Goal: Find specific page/section: Find specific page/section

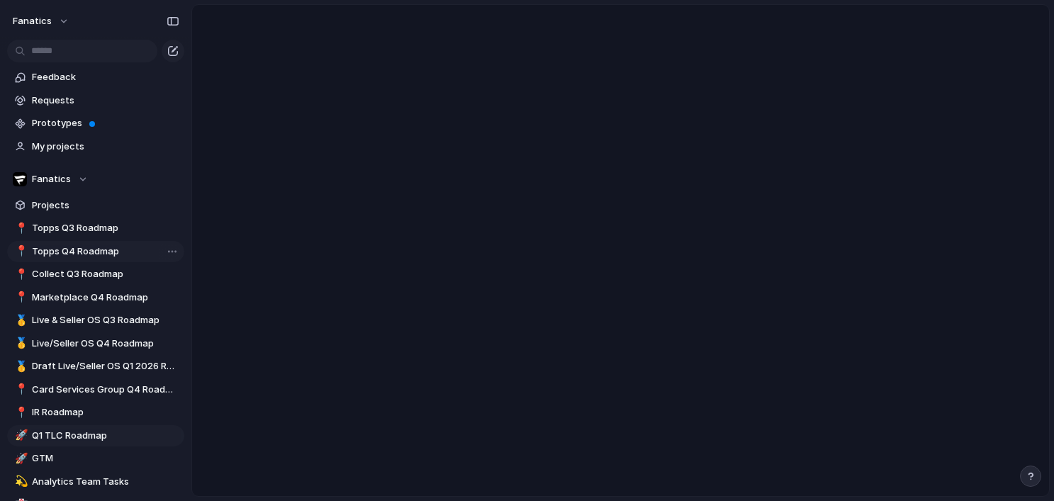
click at [84, 245] on span "Topps Q4 Roadmap" at bounding box center [105, 252] width 147 height 14
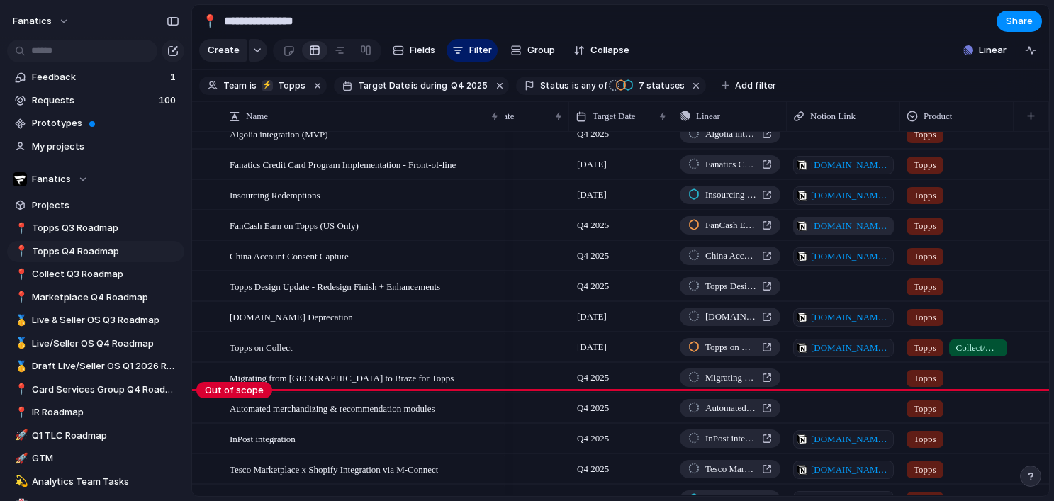
click at [866, 225] on span "[DOMAIN_NAME][URL]" at bounding box center [850, 226] width 79 height 14
click at [359, 224] on span "FanCash Earn on Topps (US Only)" at bounding box center [294, 225] width 129 height 16
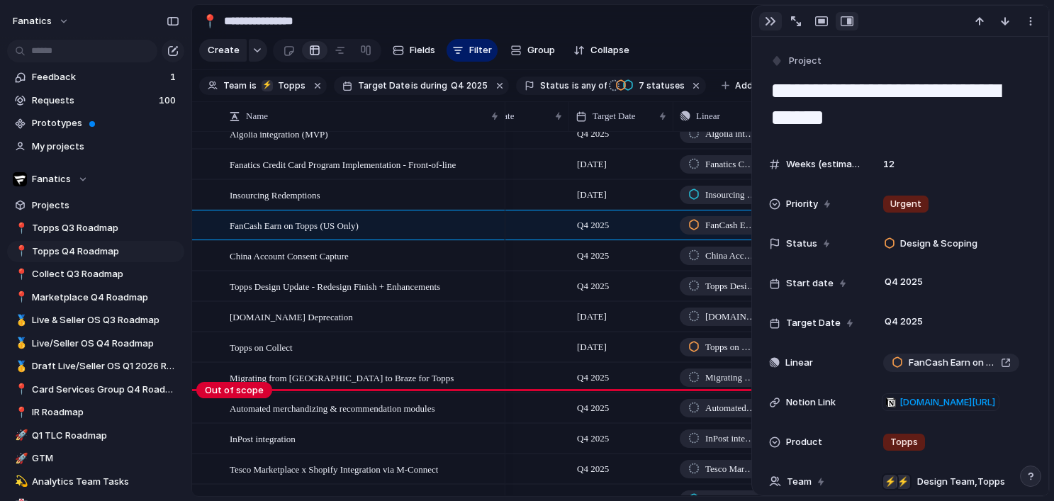
click at [770, 21] on div "button" at bounding box center [770, 21] width 11 height 11
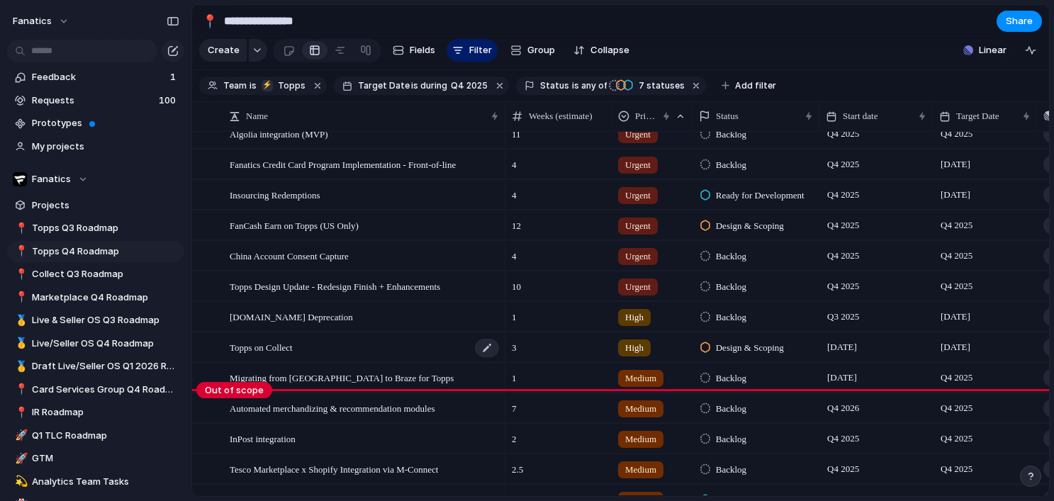
click at [376, 352] on div "Topps on Collect" at bounding box center [365, 347] width 271 height 29
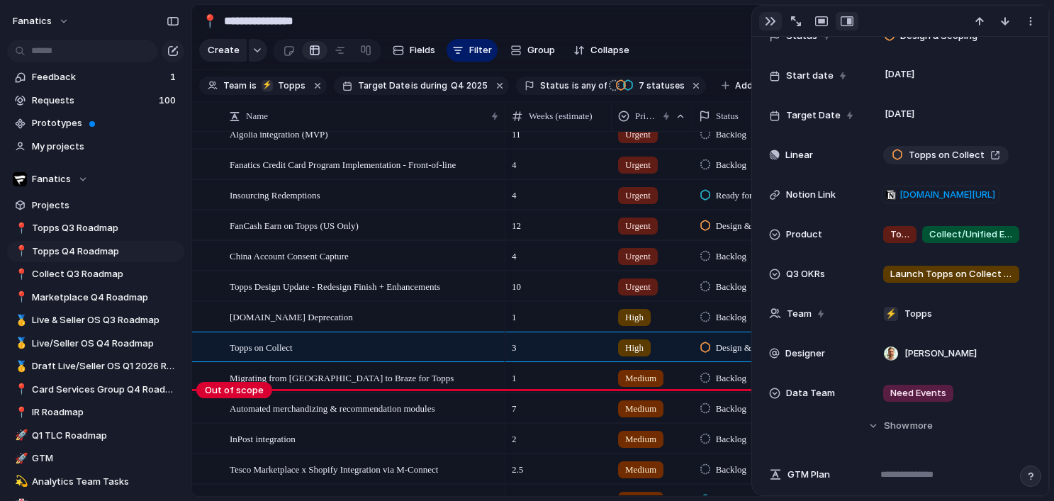
click at [768, 21] on div "button" at bounding box center [770, 21] width 11 height 11
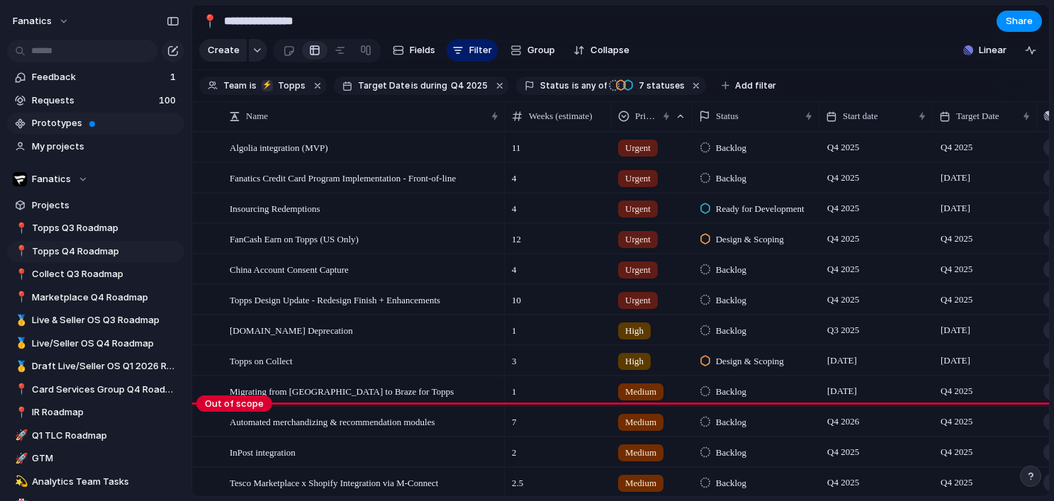
click at [115, 120] on span "Prototypes" at bounding box center [105, 123] width 147 height 14
click at [51, 96] on span "Requests" at bounding box center [93, 101] width 123 height 14
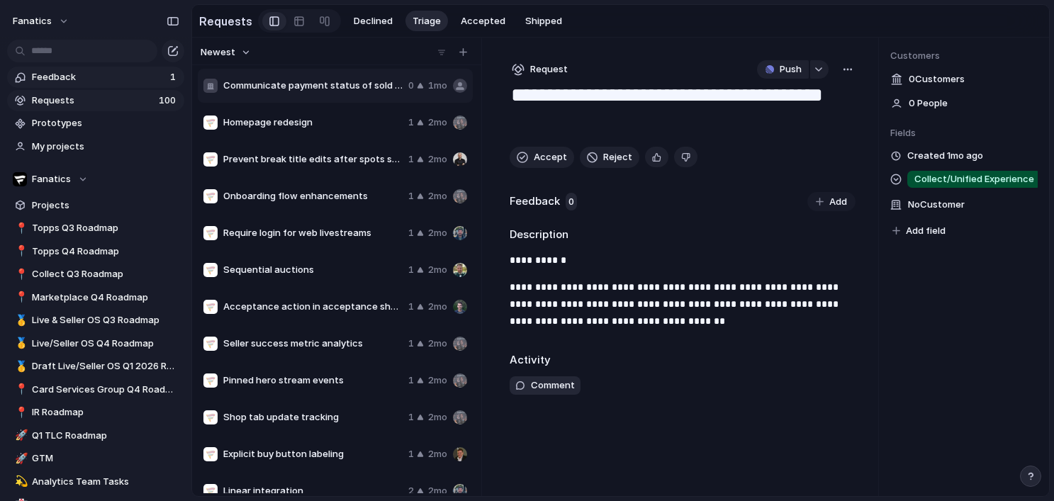
click at [88, 76] on span "Feedback" at bounding box center [99, 77] width 134 height 14
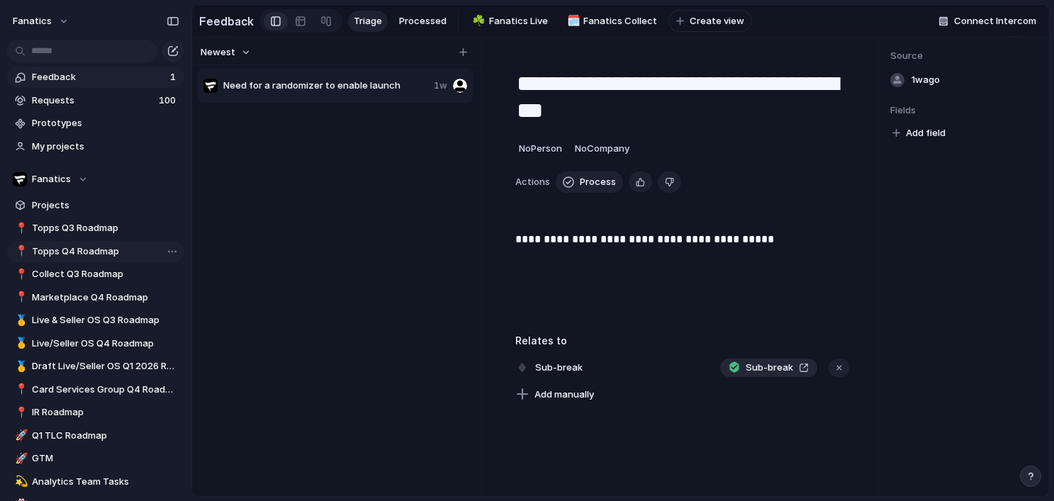
click at [92, 247] on span "Topps Q4 Roadmap" at bounding box center [105, 252] width 147 height 14
